Goal: Information Seeking & Learning: Learn about a topic

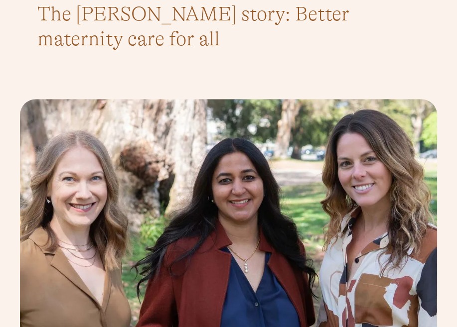
scroll to position [431, 0]
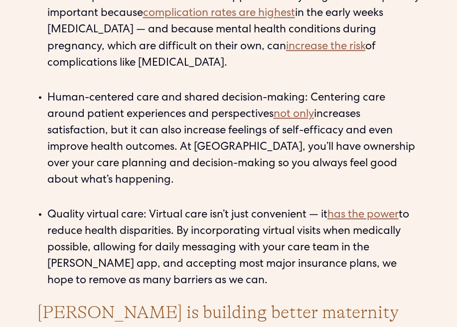
scroll to position [2010, 0]
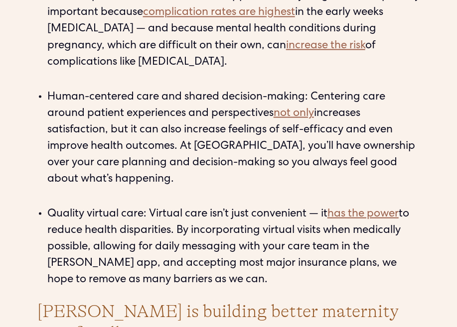
click at [406, 206] on li "Quality virtual care: Virtual care isn’t just convenient — it has the power to …" at bounding box center [233, 247] width 373 height 82
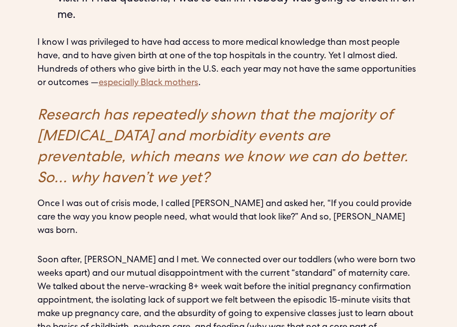
scroll to position [1431, 0]
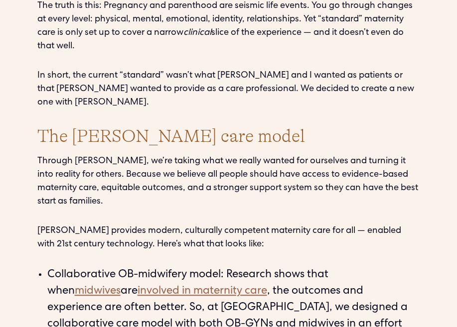
click at [319, 141] on div "I am Anu Sharma, the founder and CEO of Millie. Together with Talia Borgo, Mill…" at bounding box center [228, 109] width 383 height 1896
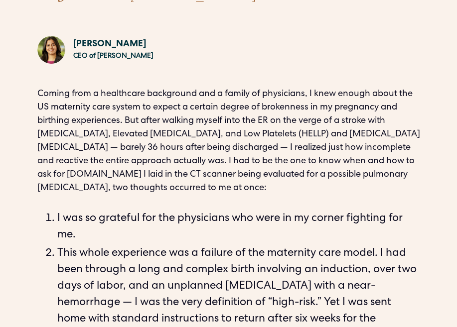
scroll to position [1035, 0]
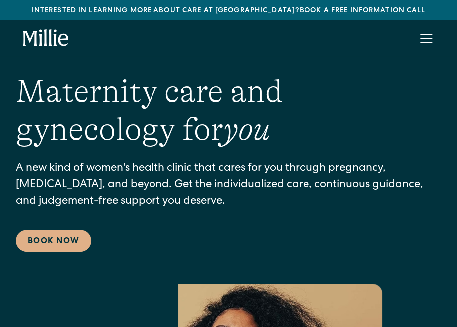
click at [427, 38] on div "menu" at bounding box center [426, 38] width 12 height 1
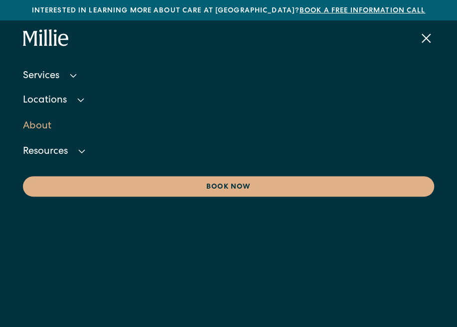
click at [37, 127] on link "About" at bounding box center [228, 126] width 411 height 27
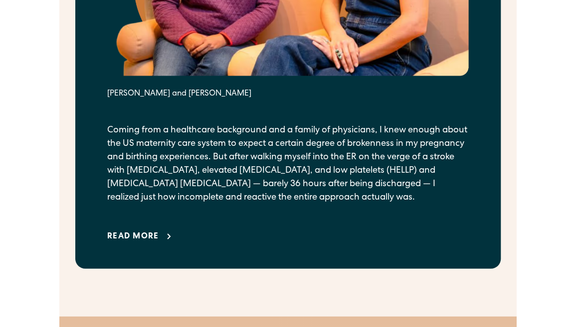
scroll to position [875, 0]
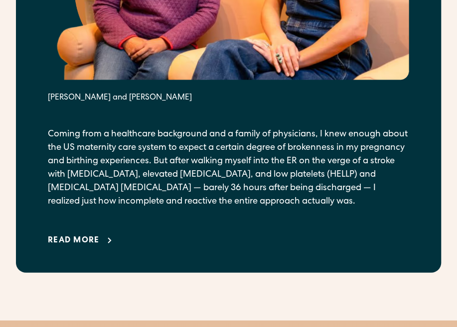
click at [348, 154] on p "Coming from a healthcare background and a family of physicians, I knew enough a…" at bounding box center [228, 168] width 361 height 81
